Goal: Find specific page/section

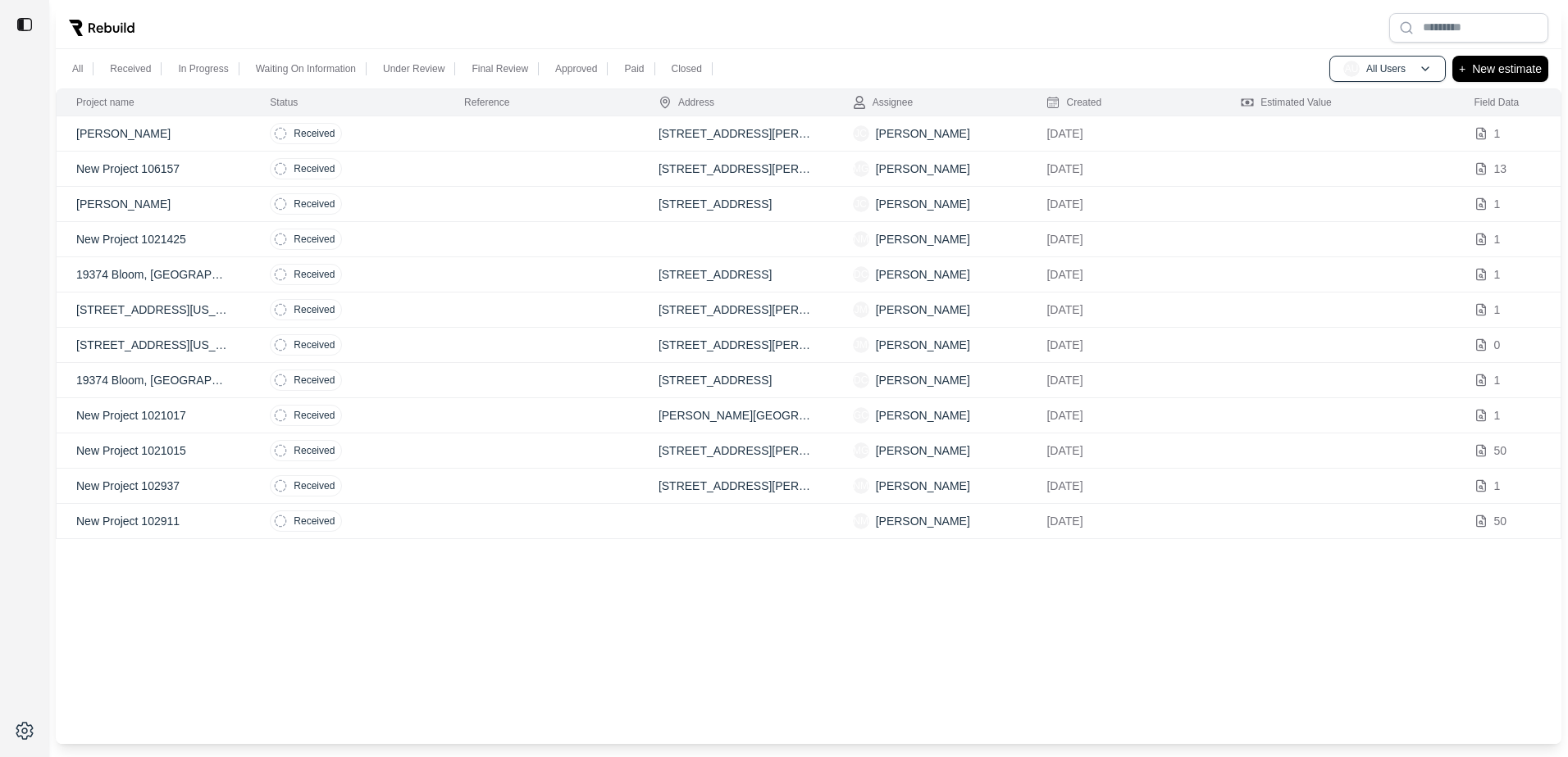
click at [124, 202] on p "[PERSON_NAME]" at bounding box center [153, 204] width 154 height 17
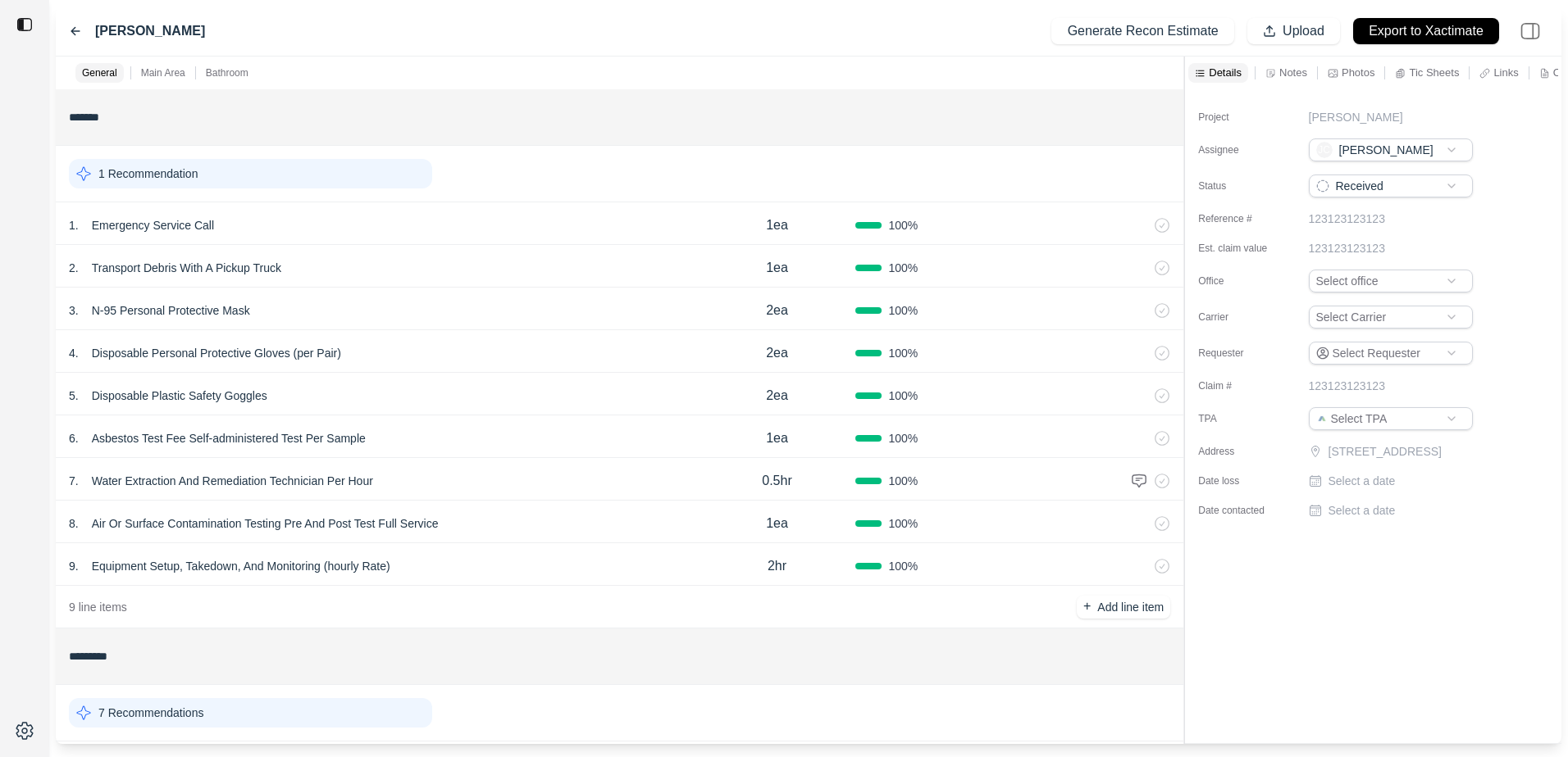
click at [72, 26] on icon at bounding box center [75, 30] width 13 height 13
